Goal: Find specific page/section: Find specific page/section

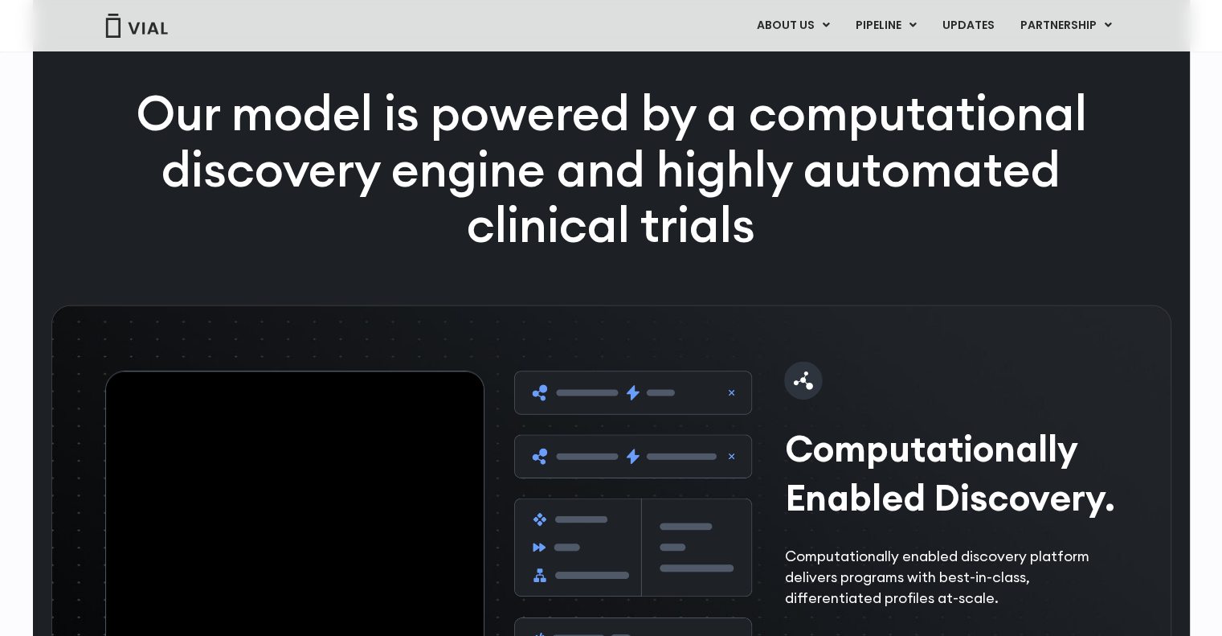
scroll to position [2009, 0]
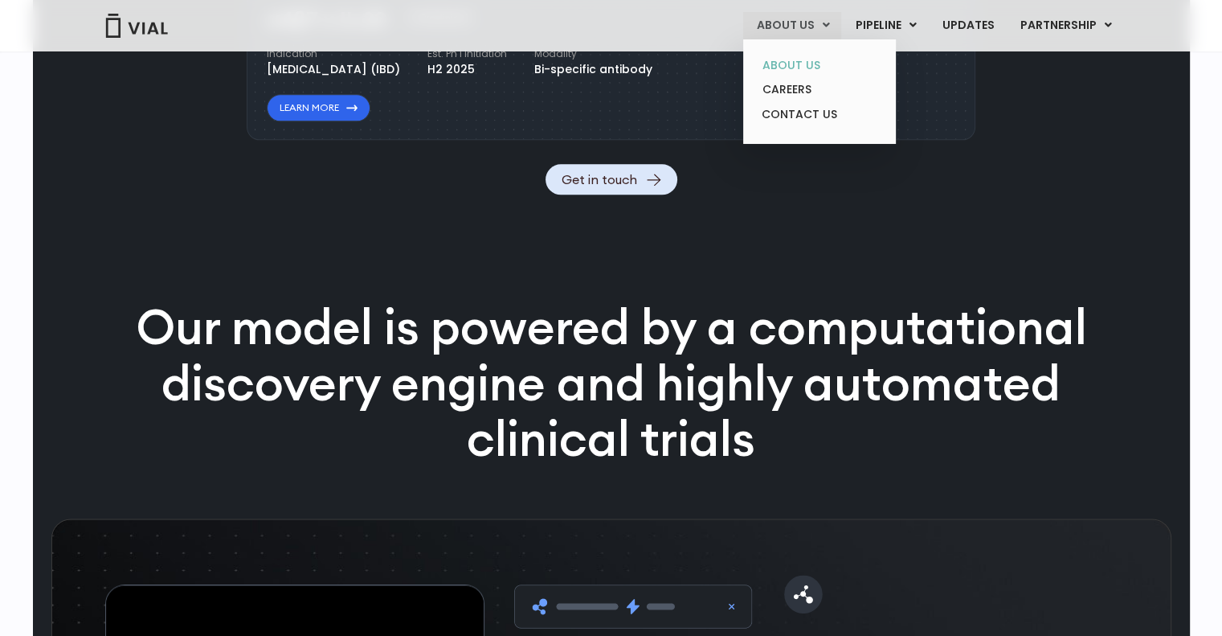
click at [798, 68] on link "ABOUT US" at bounding box center [819, 65] width 141 height 25
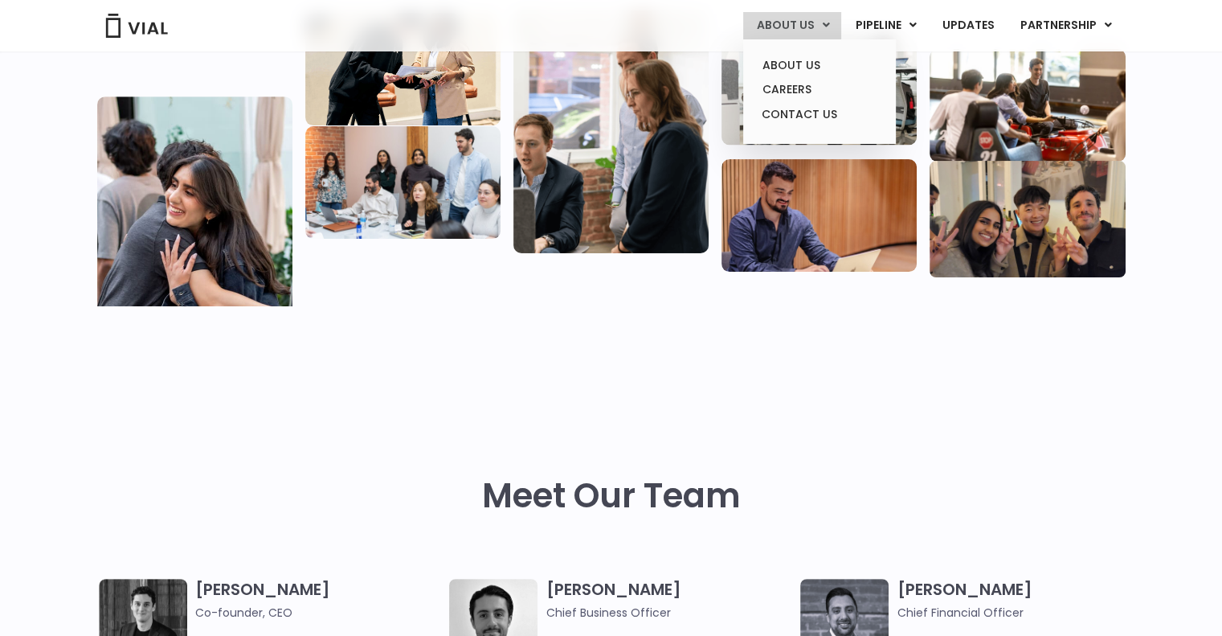
scroll to position [321, 0]
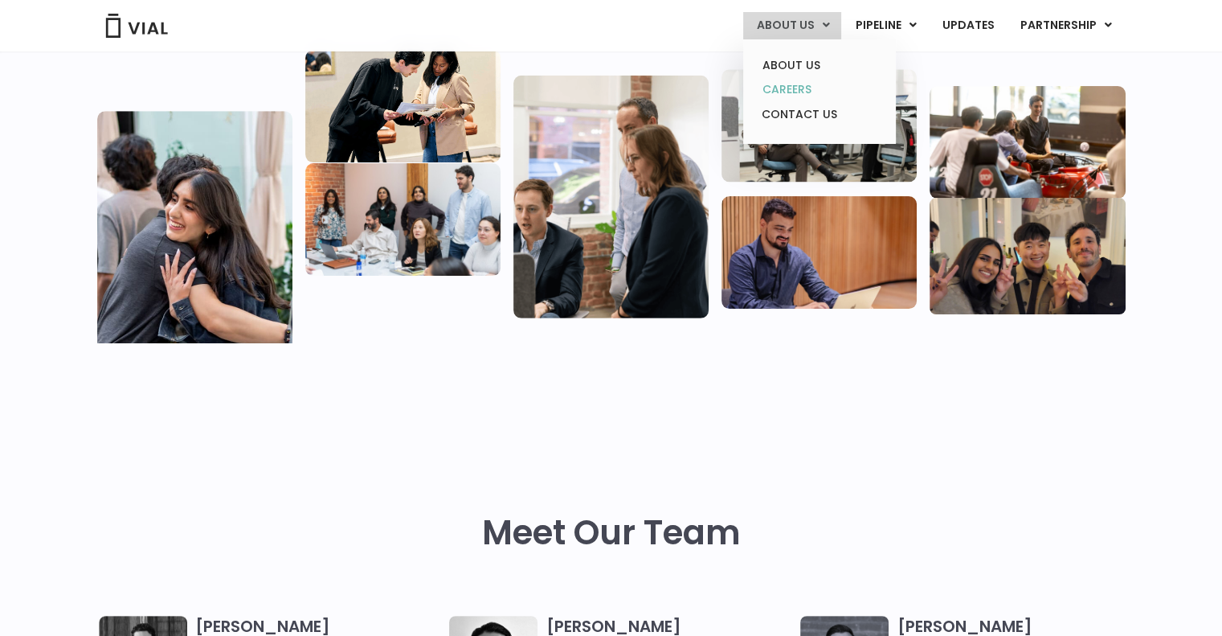
click at [815, 88] on link "CAREERS" at bounding box center [819, 89] width 141 height 25
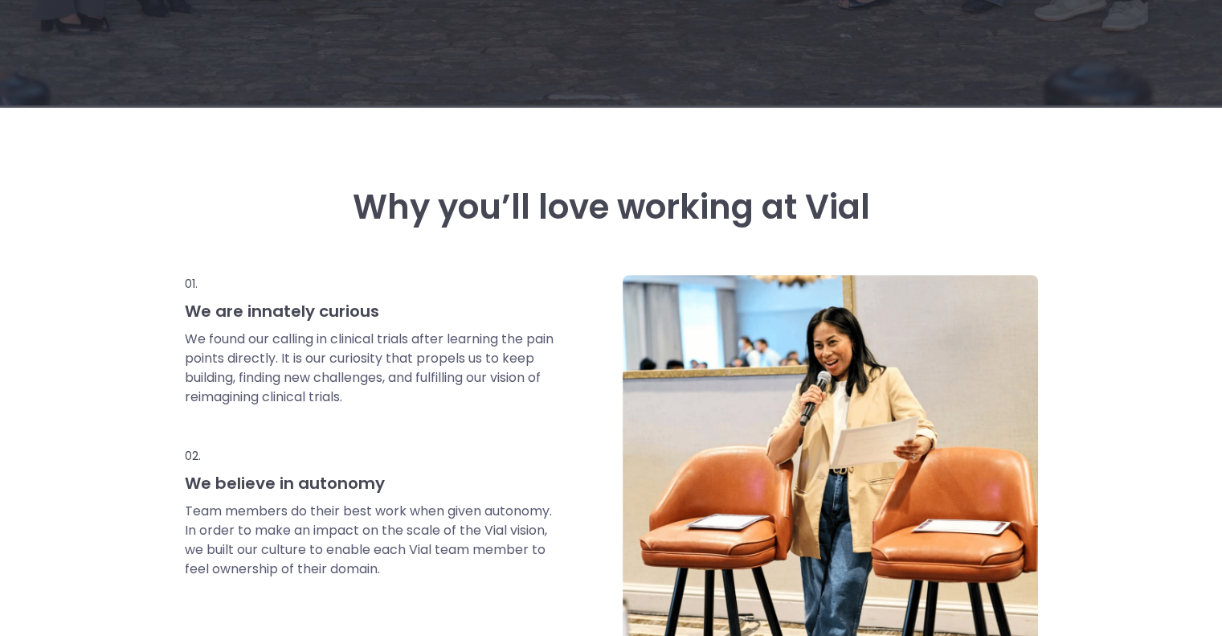
scroll to position [643, 0]
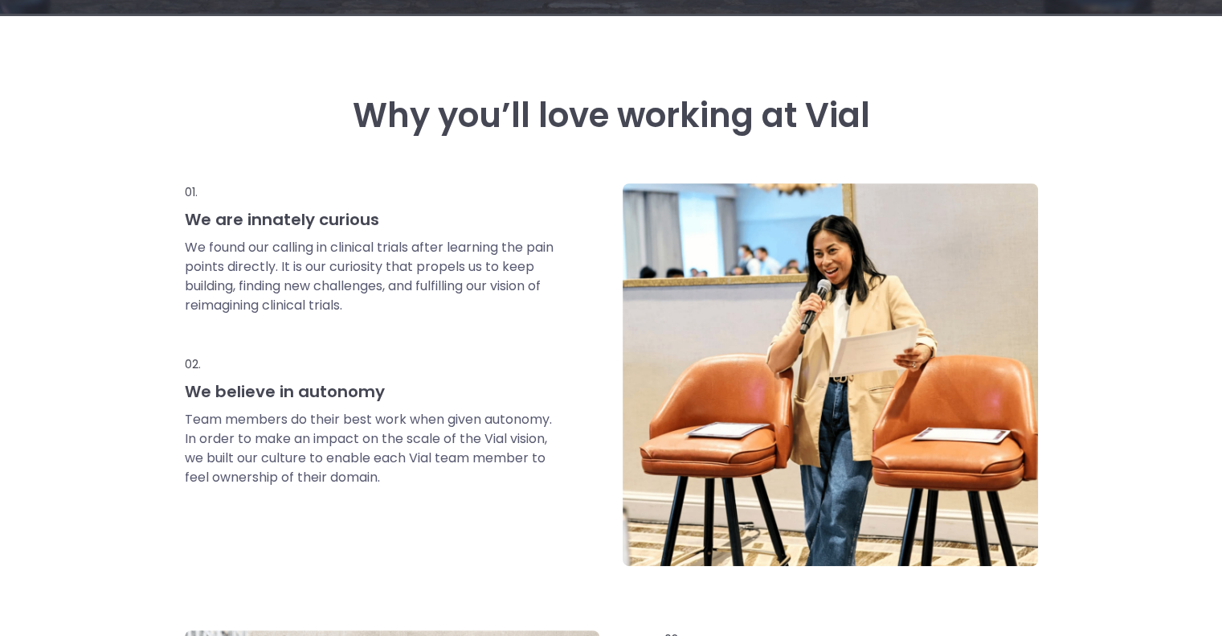
click at [400, 200] on p "01." at bounding box center [370, 192] width 371 height 18
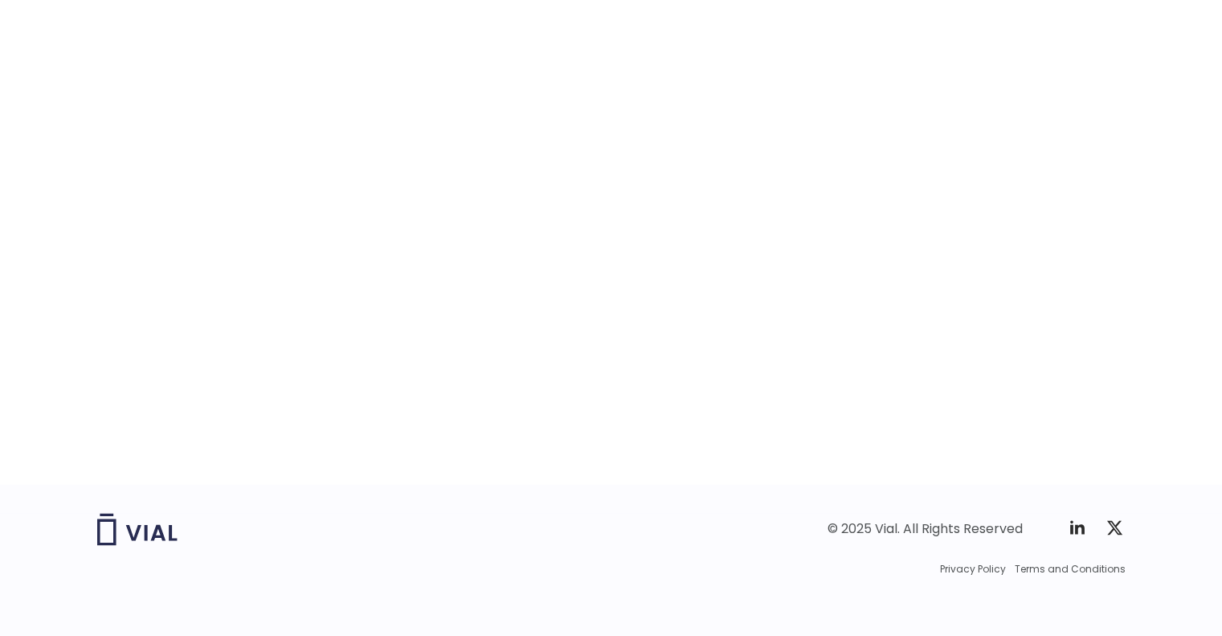
scroll to position [2513, 0]
click at [1099, 343] on div "career opportunities Explore our open roles" at bounding box center [611, 135] width 1028 height 690
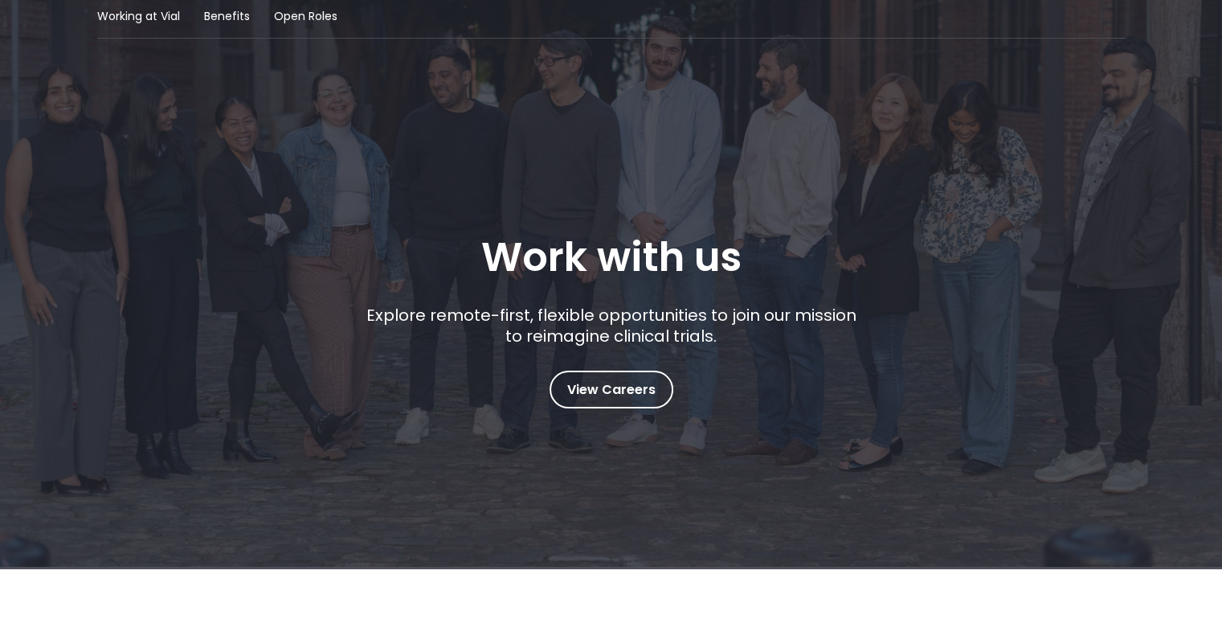
scroll to position [0, 0]
